Goal: Download file/media

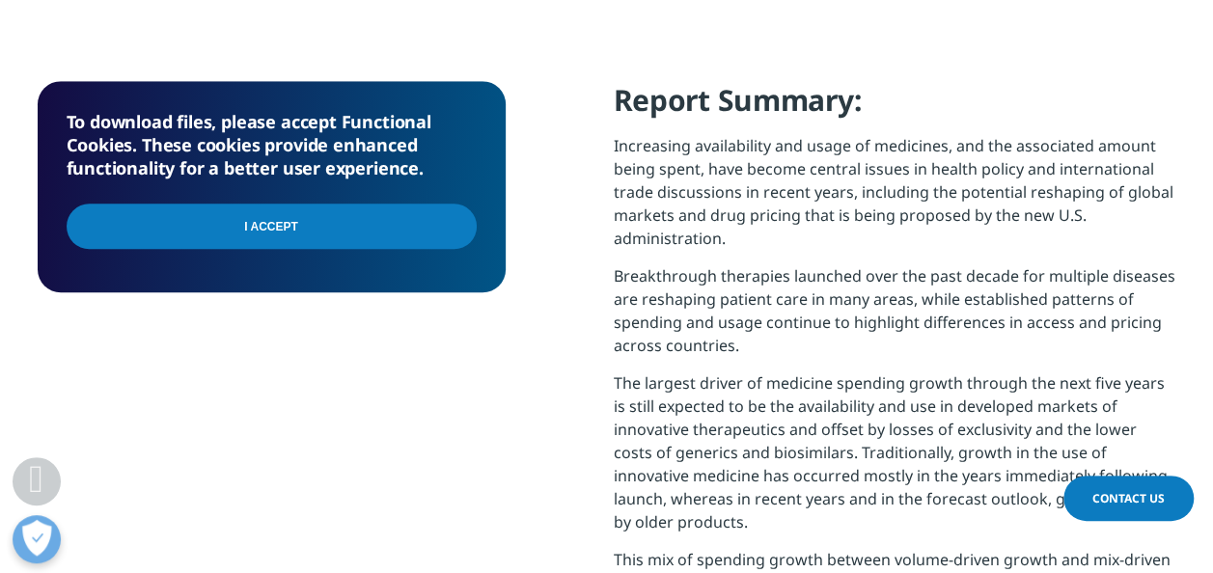
scroll to position [776, 1139]
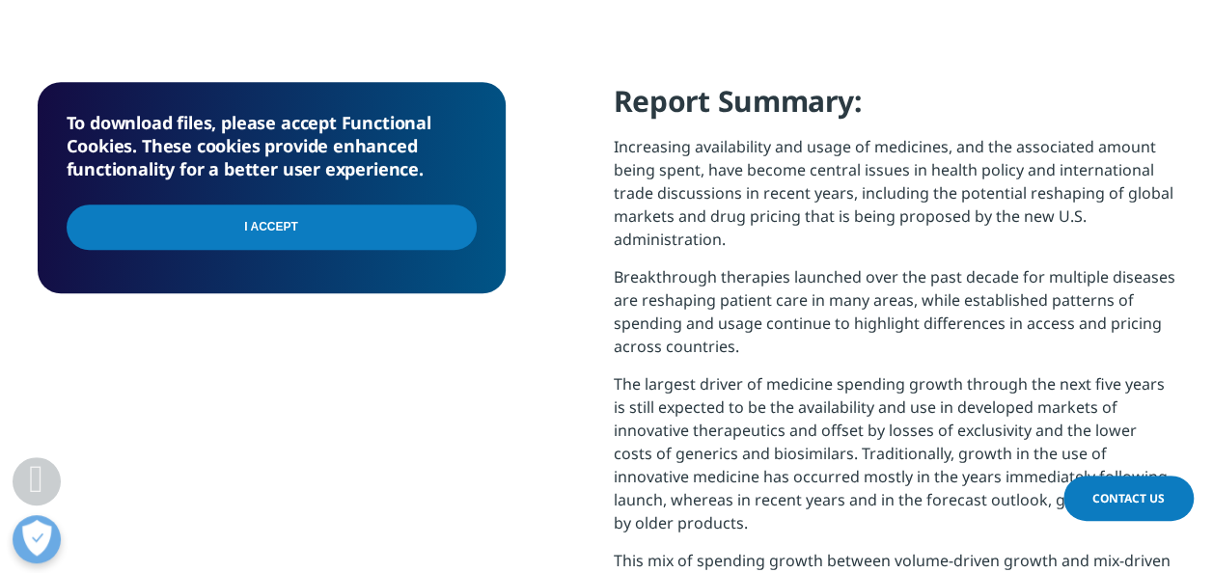
click at [290, 223] on input "I Accept" at bounding box center [272, 227] width 410 height 45
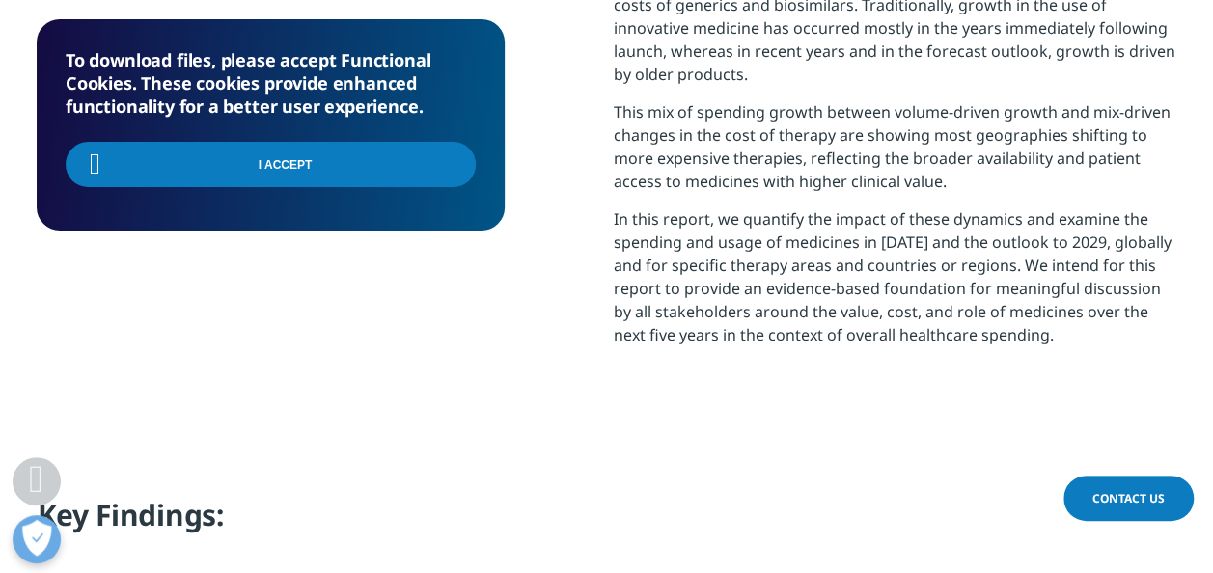
scroll to position [1448, 0]
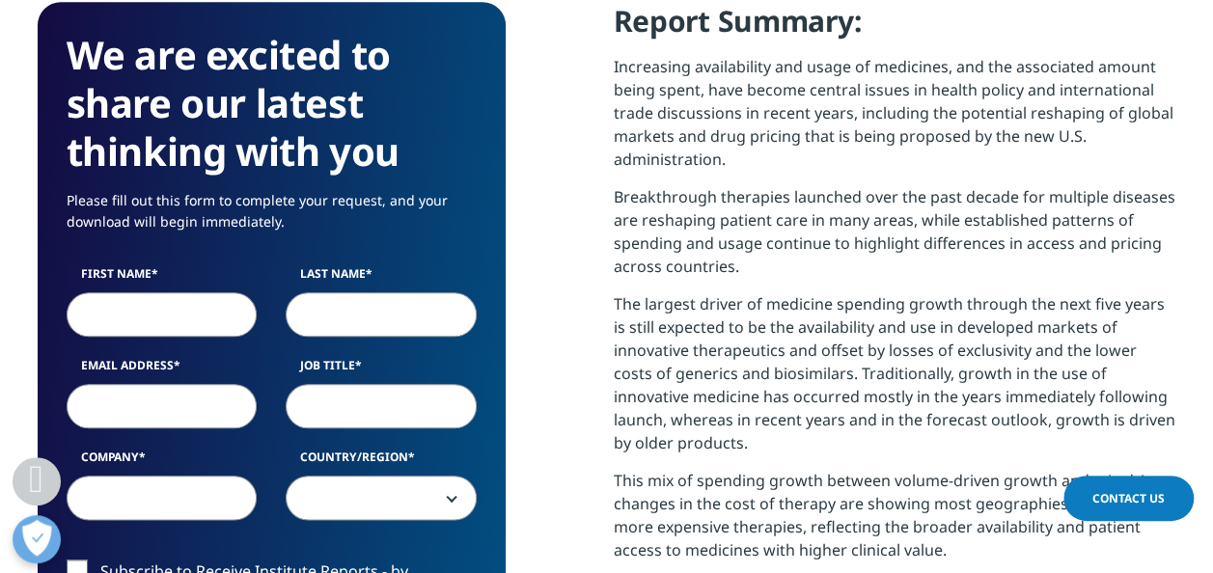
scroll to position [882, 0]
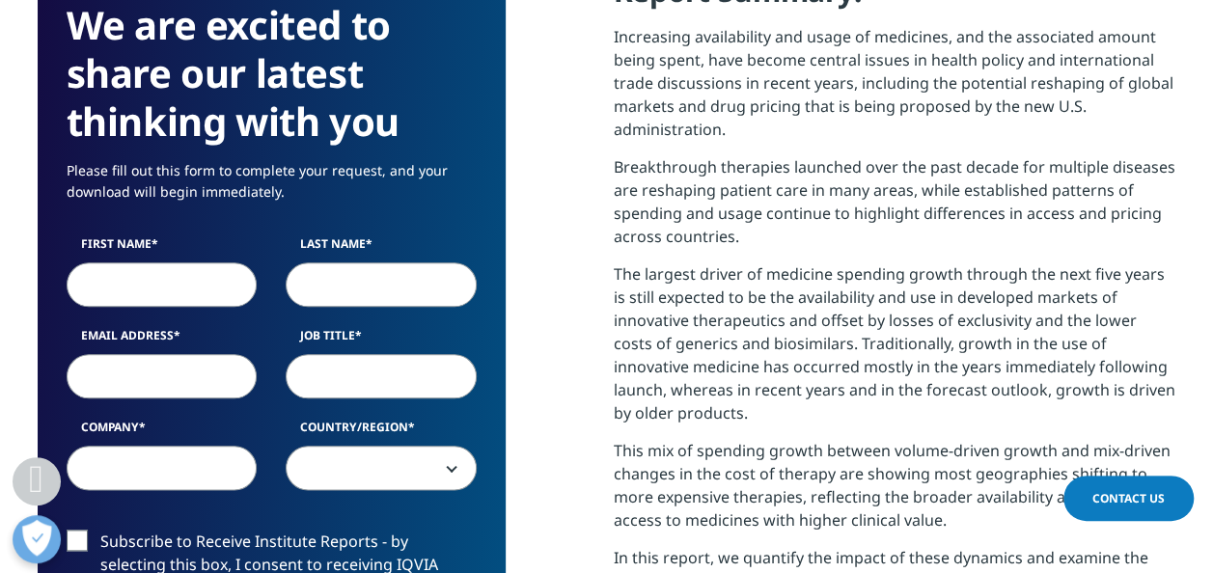
click at [125, 284] on input "First Name" at bounding box center [162, 285] width 191 height 44
type input "[PERSON_NAME]"
type input "Landemaine"
type input "[PERSON_NAME][EMAIL_ADDRESS][PERSON_NAME][DOMAIN_NAME]"
type input "Laboratoires [PERSON_NAME]"
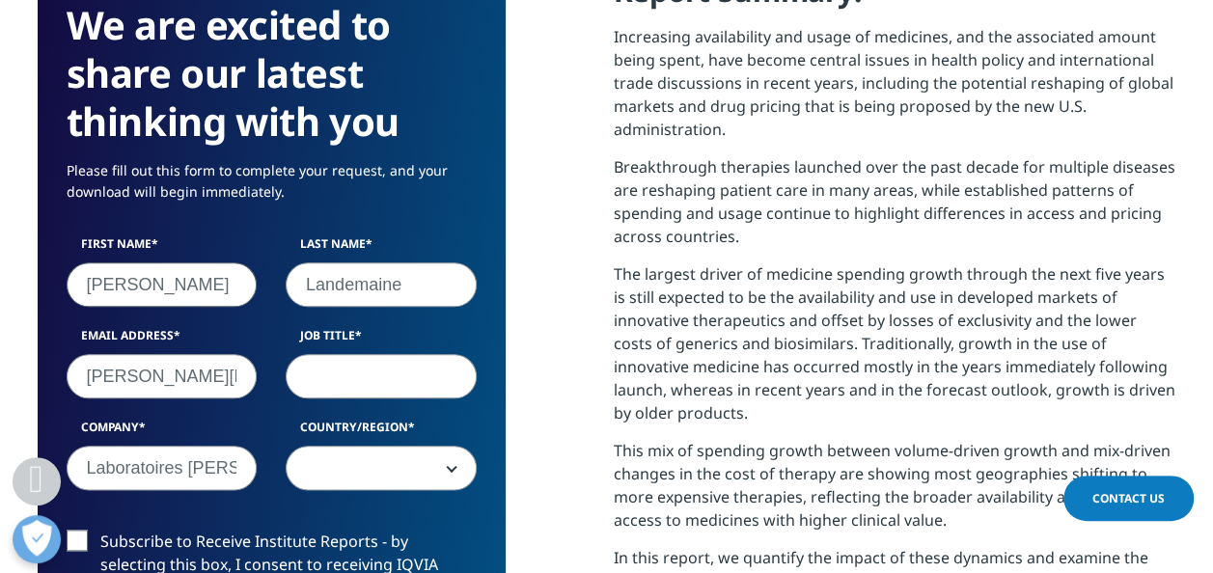
select select "[GEOGRAPHIC_DATA]"
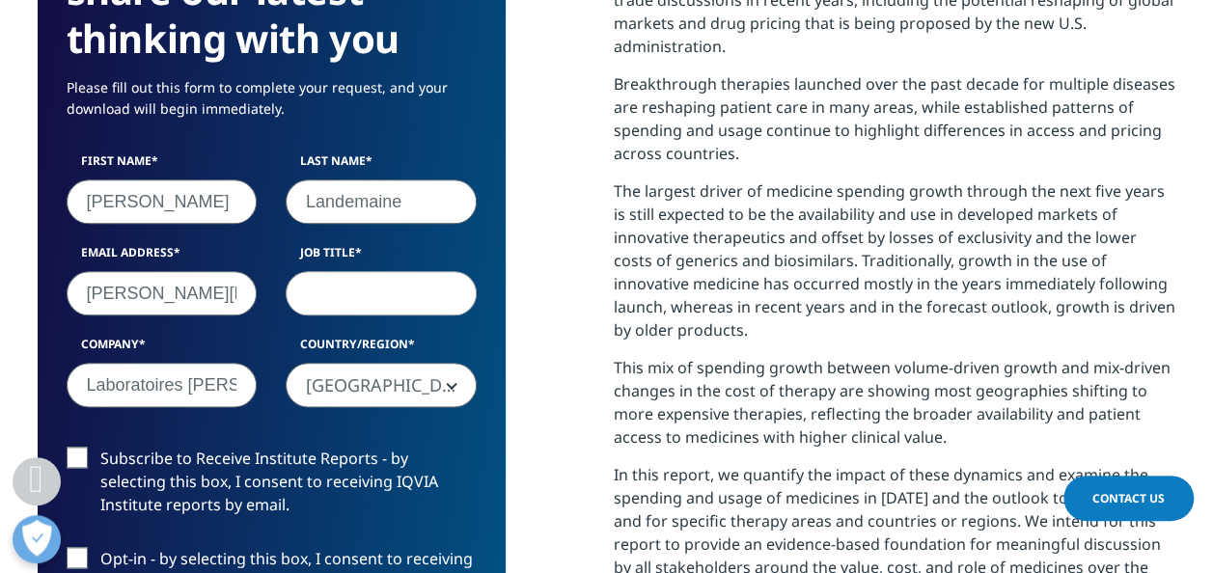
scroll to position [1075, 0]
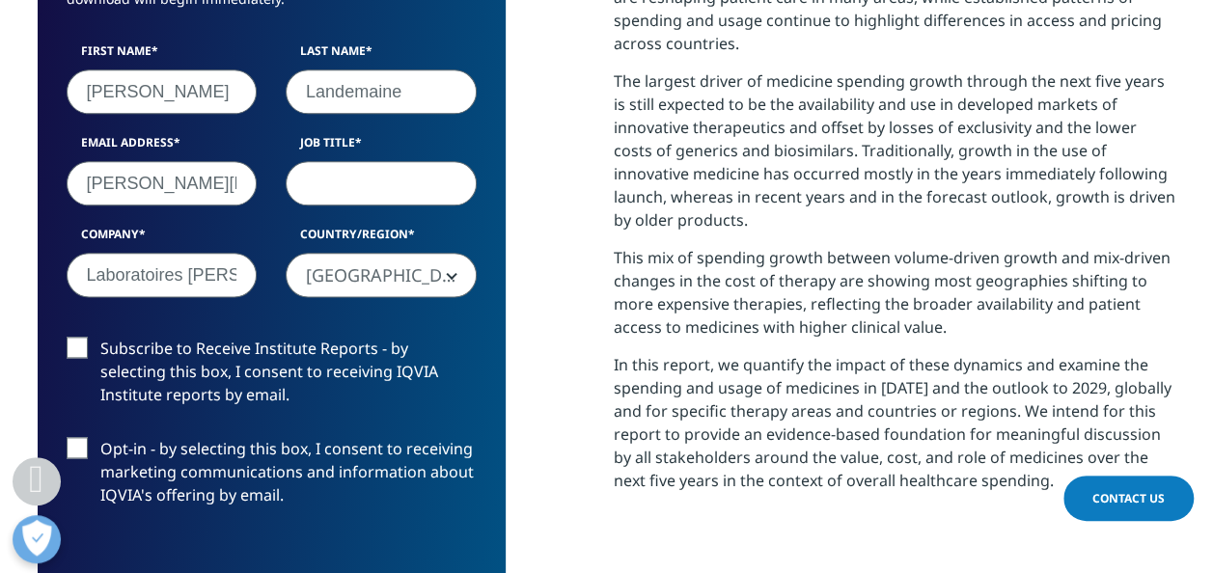
click at [362, 188] on input "Job Title" at bounding box center [381, 183] width 191 height 44
type input "Financial analysis"
click at [487, 289] on div "Country/Region [GEOGRAPHIC_DATA] [GEOGRAPHIC_DATA] [GEOGRAPHIC_DATA] [GEOGRAPHI…" at bounding box center [381, 261] width 220 height 71
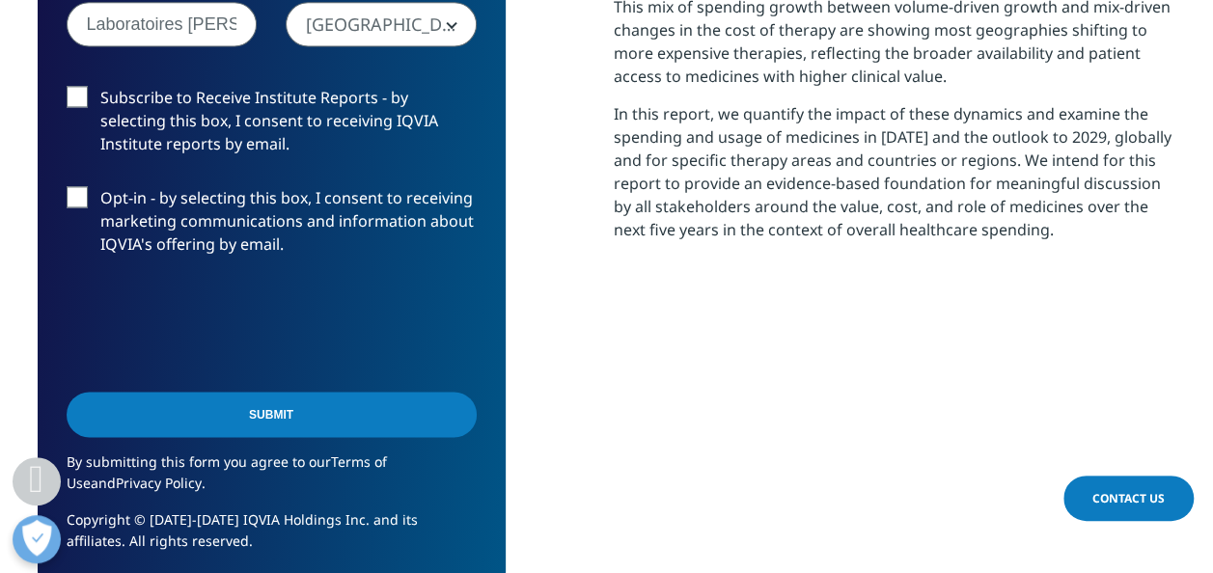
scroll to position [1461, 0]
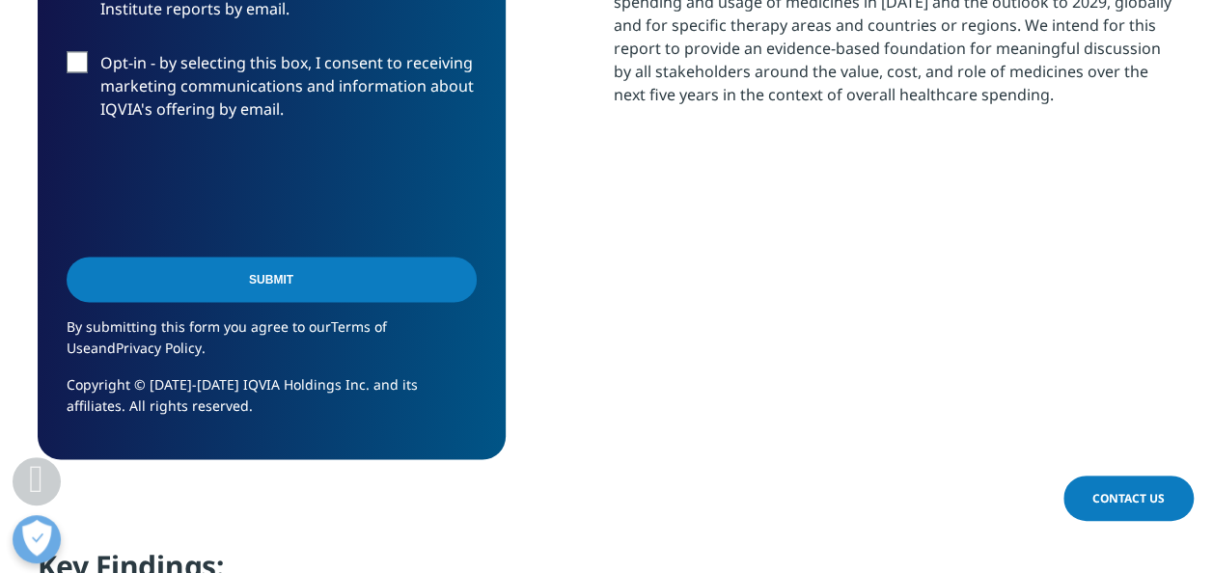
click at [269, 288] on input "Submit" at bounding box center [272, 279] width 410 height 45
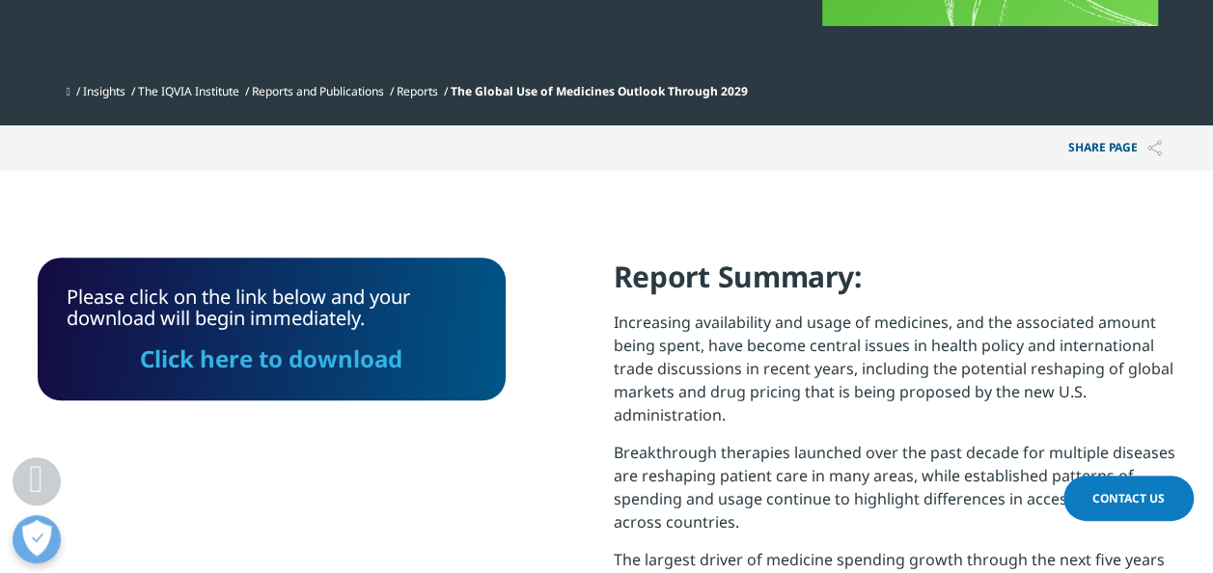
scroll to position [594, 0]
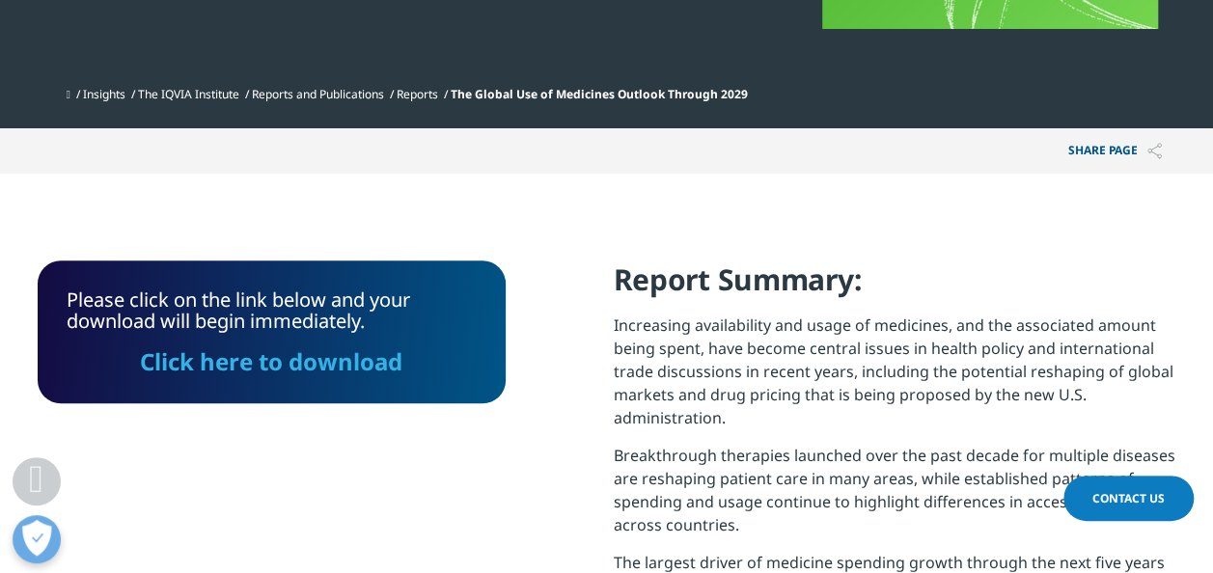
click at [328, 372] on link "Click here to download" at bounding box center [271, 362] width 263 height 32
